Goal: Obtain resource: Download file/media

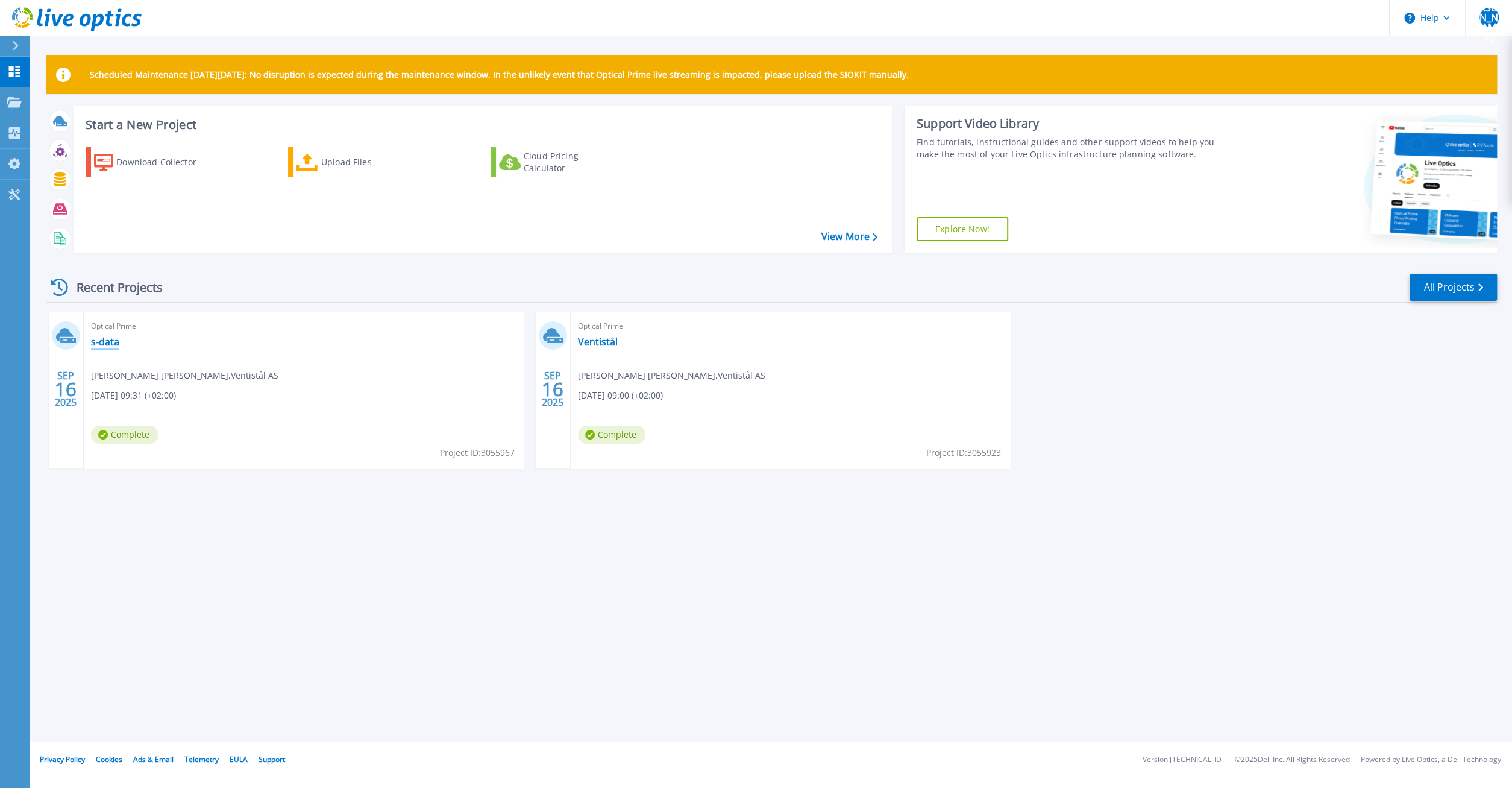
click at [102, 347] on link "s-data" at bounding box center [105, 341] width 28 height 12
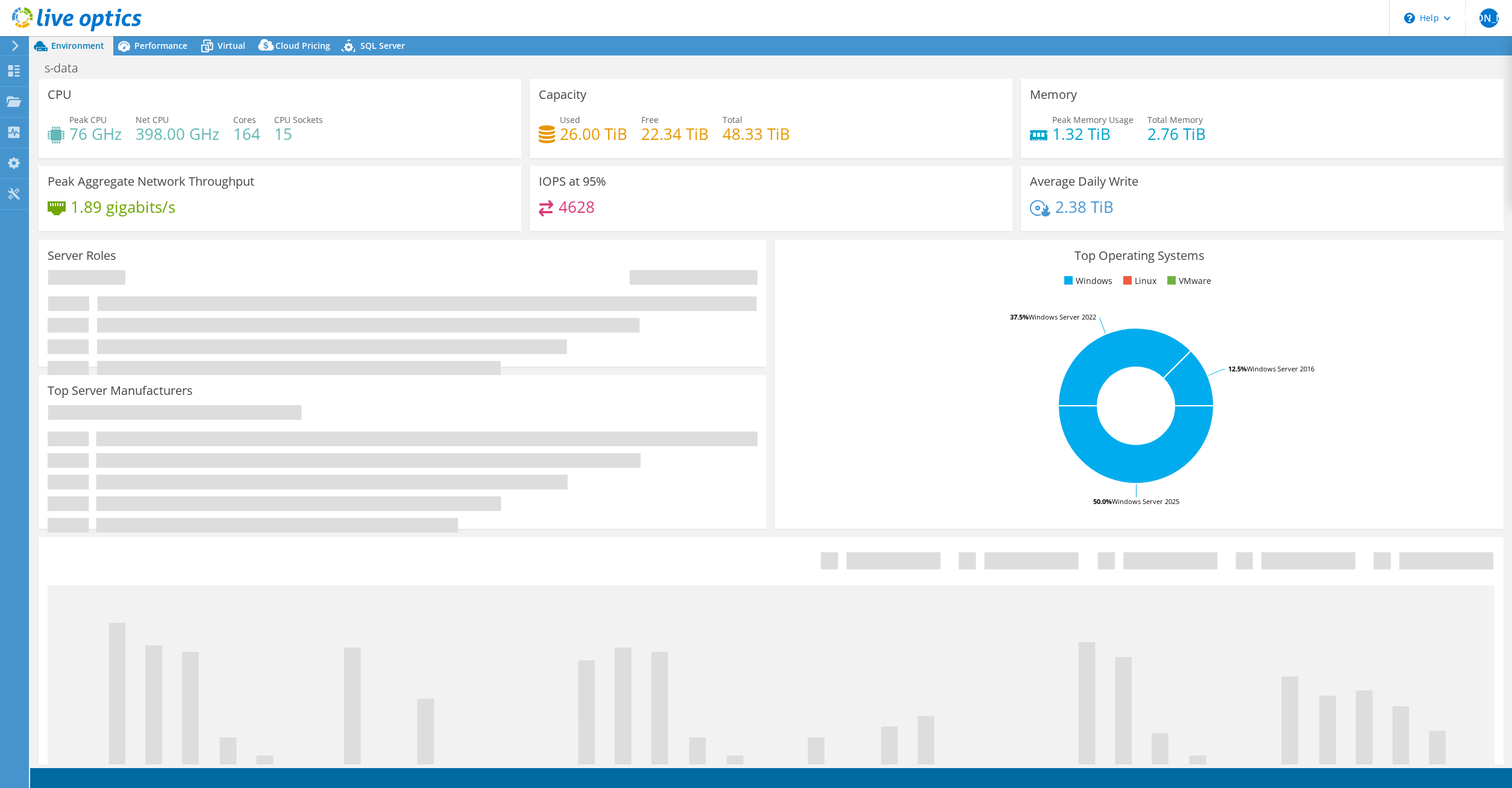
select select "USD"
click at [284, 558] on icon "Top5-servers-skeleton" at bounding box center [771, 737] width 1447 height 370
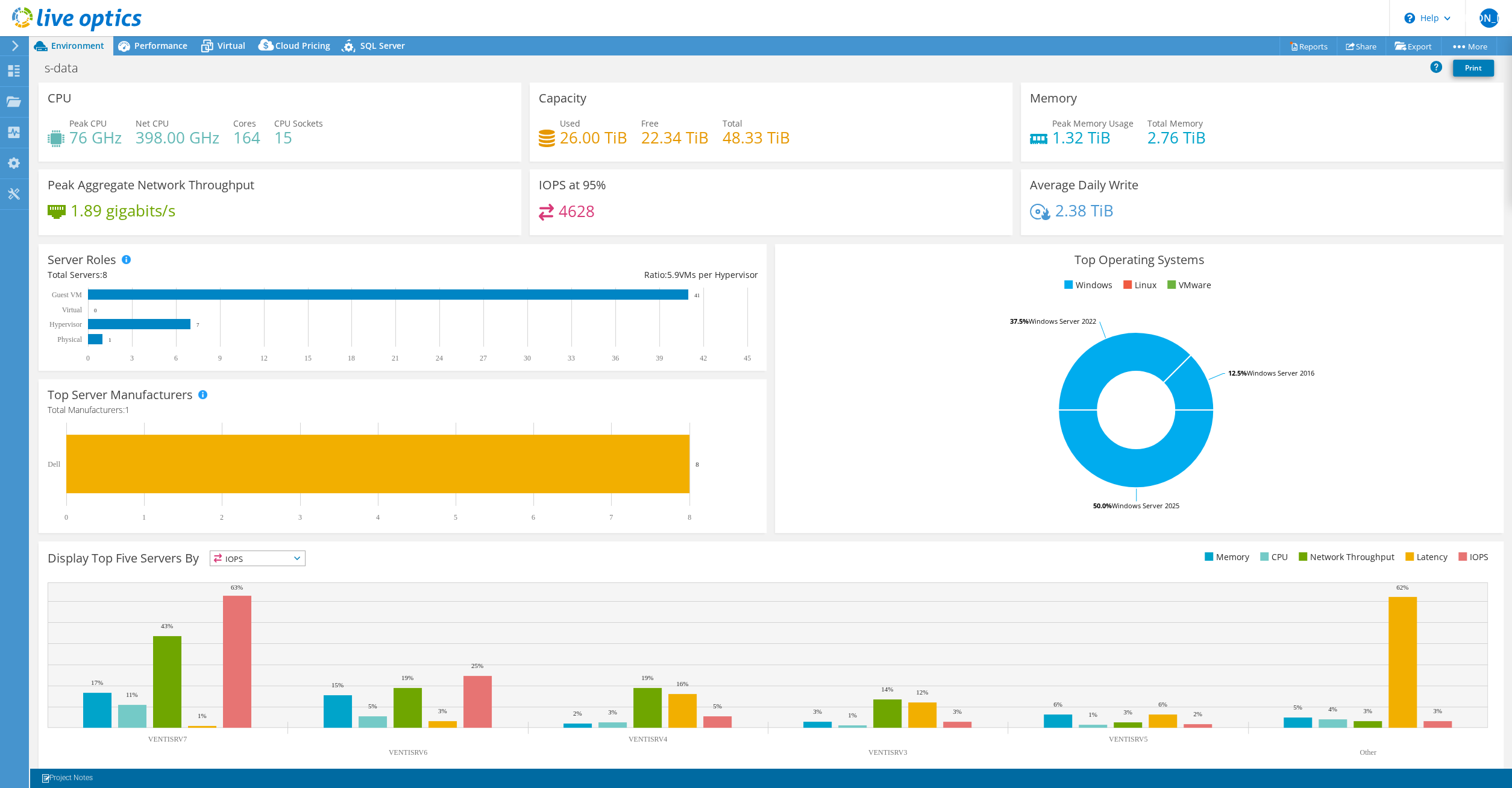
click at [878, 374] on rect at bounding box center [1136, 409] width 704 height 211
click at [854, 365] on rect at bounding box center [1136, 409] width 704 height 211
click at [1407, 44] on link "Export" at bounding box center [1413, 46] width 56 height 19
click at [1462, 66] on link "Print" at bounding box center [1473, 68] width 41 height 17
click at [842, 292] on div "Top Operating Systems Windows Linux VMware 50.0% Windows Server 2025 37.5% Wind…" at bounding box center [1139, 388] width 728 height 289
